Goal: Task Accomplishment & Management: Use online tool/utility

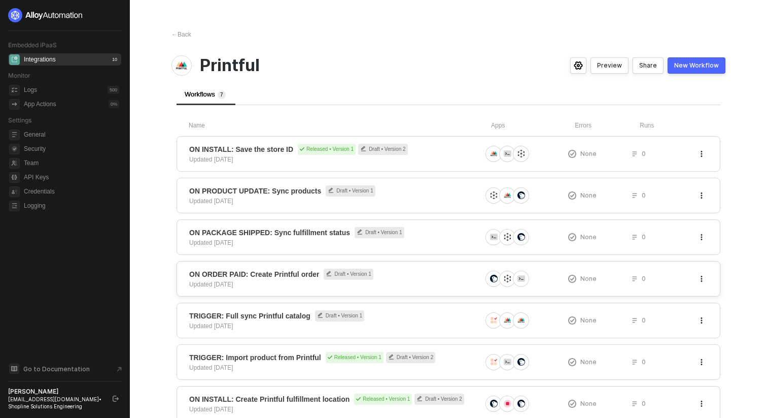
scroll to position [34, 0]
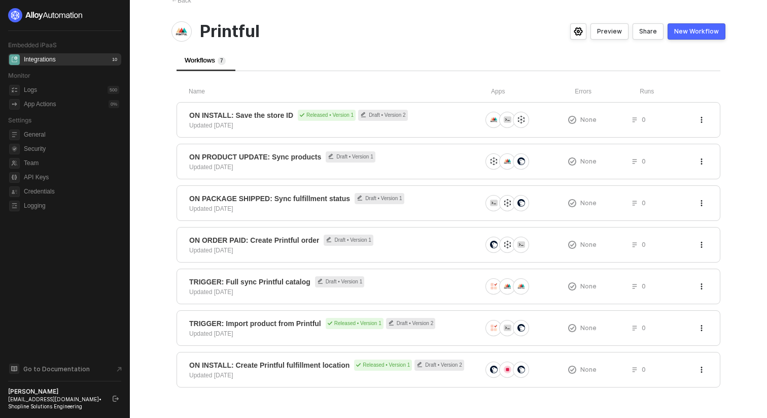
click at [706, 29] on div "New Workflow" at bounding box center [696, 31] width 45 height 8
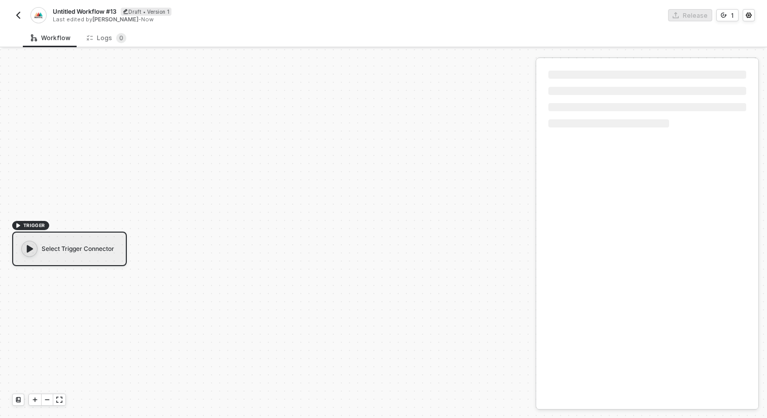
scroll to position [19, 0]
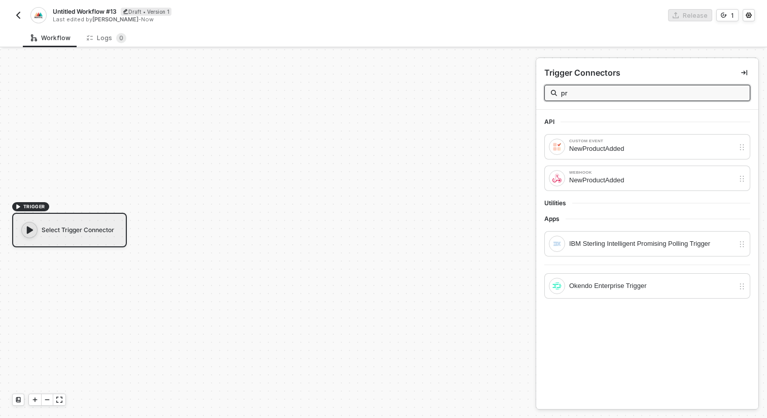
type input "p"
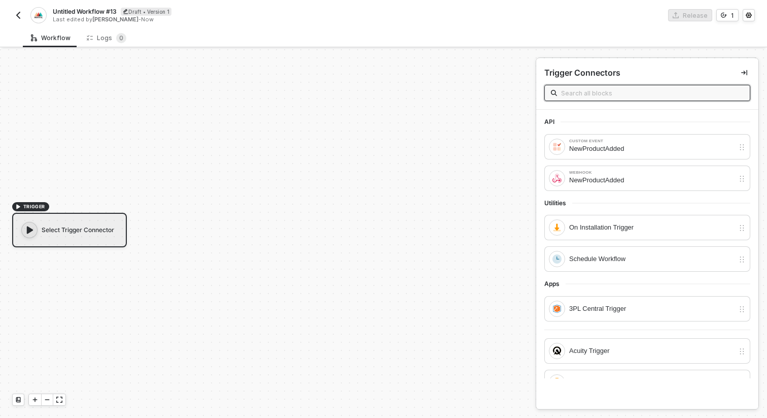
click at [20, 17] on img "button" at bounding box center [18, 15] width 8 height 8
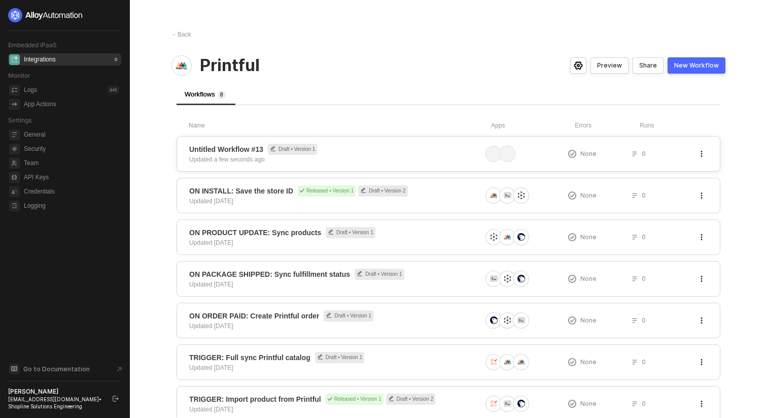
click at [709, 151] on div "Untitled Workflow #13 Draft • Version 1 Updated a few seconds ago None 0" at bounding box center [449, 154] width 544 height 36
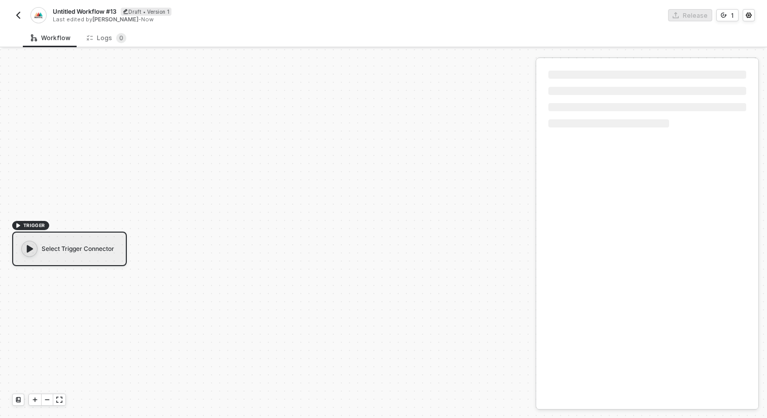
scroll to position [19, 0]
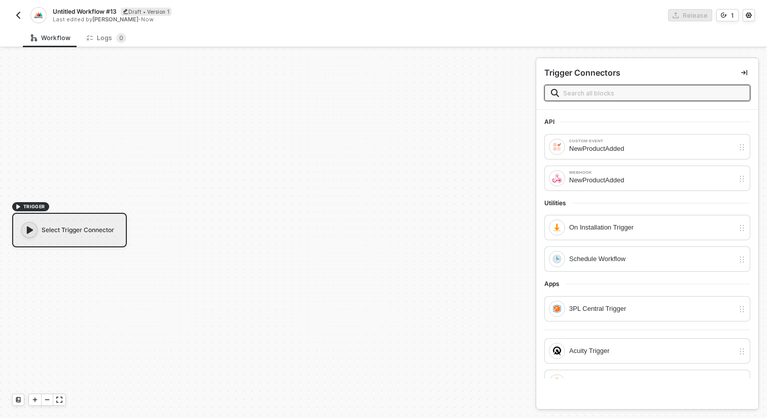
click at [14, 16] on img "button" at bounding box center [18, 15] width 8 height 8
